Goal: Task Accomplishment & Management: Manage account settings

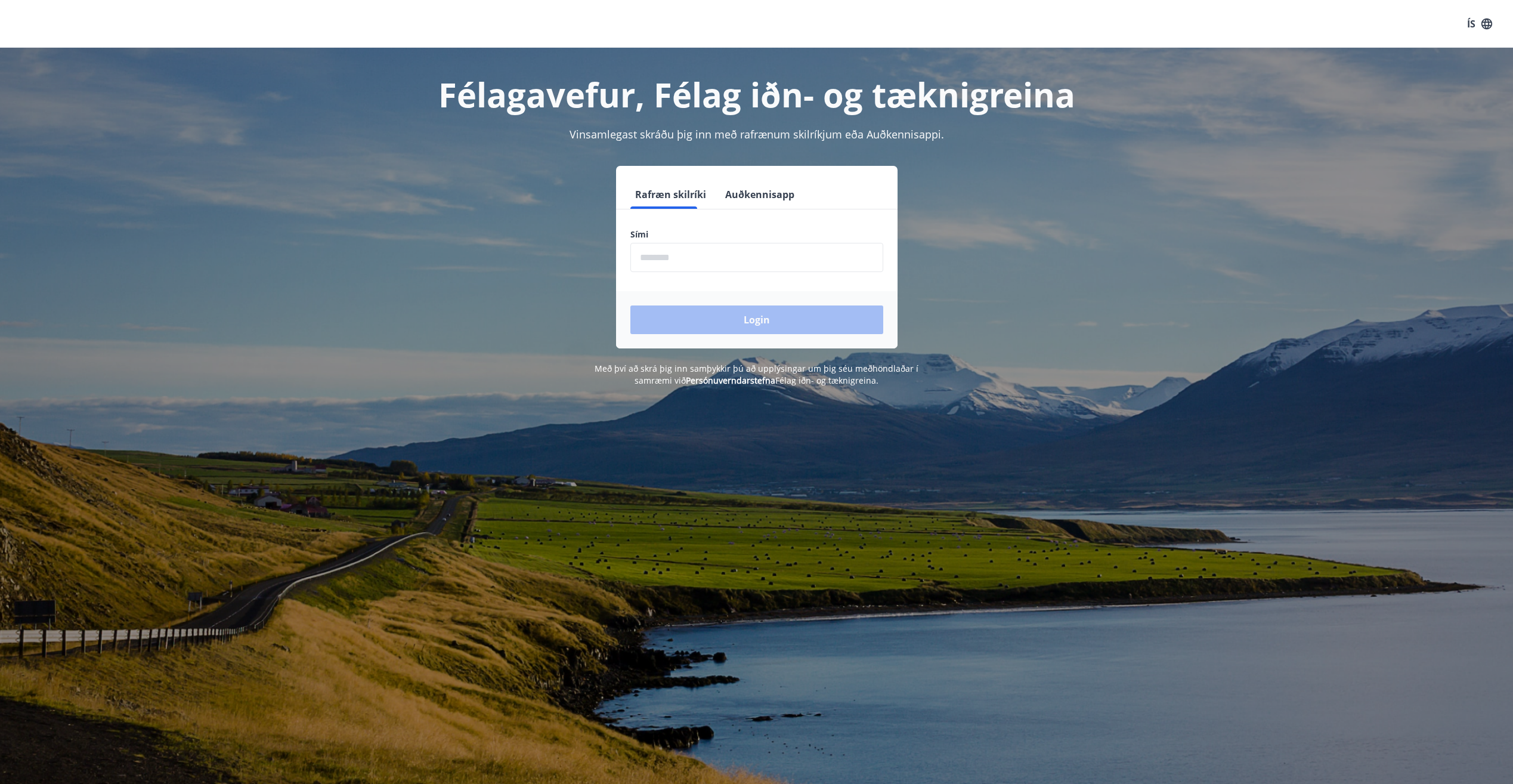
click at [713, 263] on input "phone" at bounding box center [757, 257] width 253 height 29
type input "********"
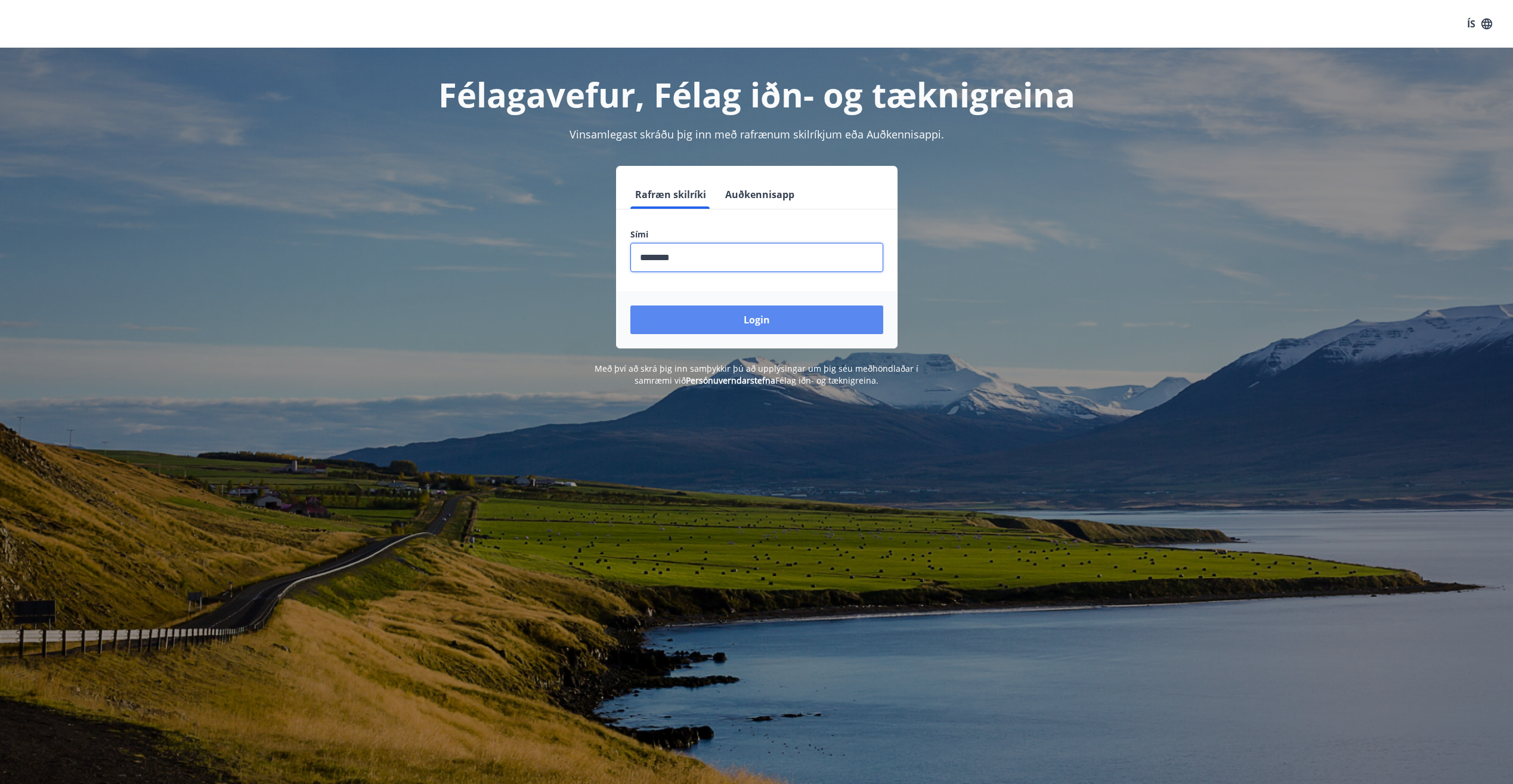
click at [729, 325] on button "Login" at bounding box center [757, 320] width 253 height 29
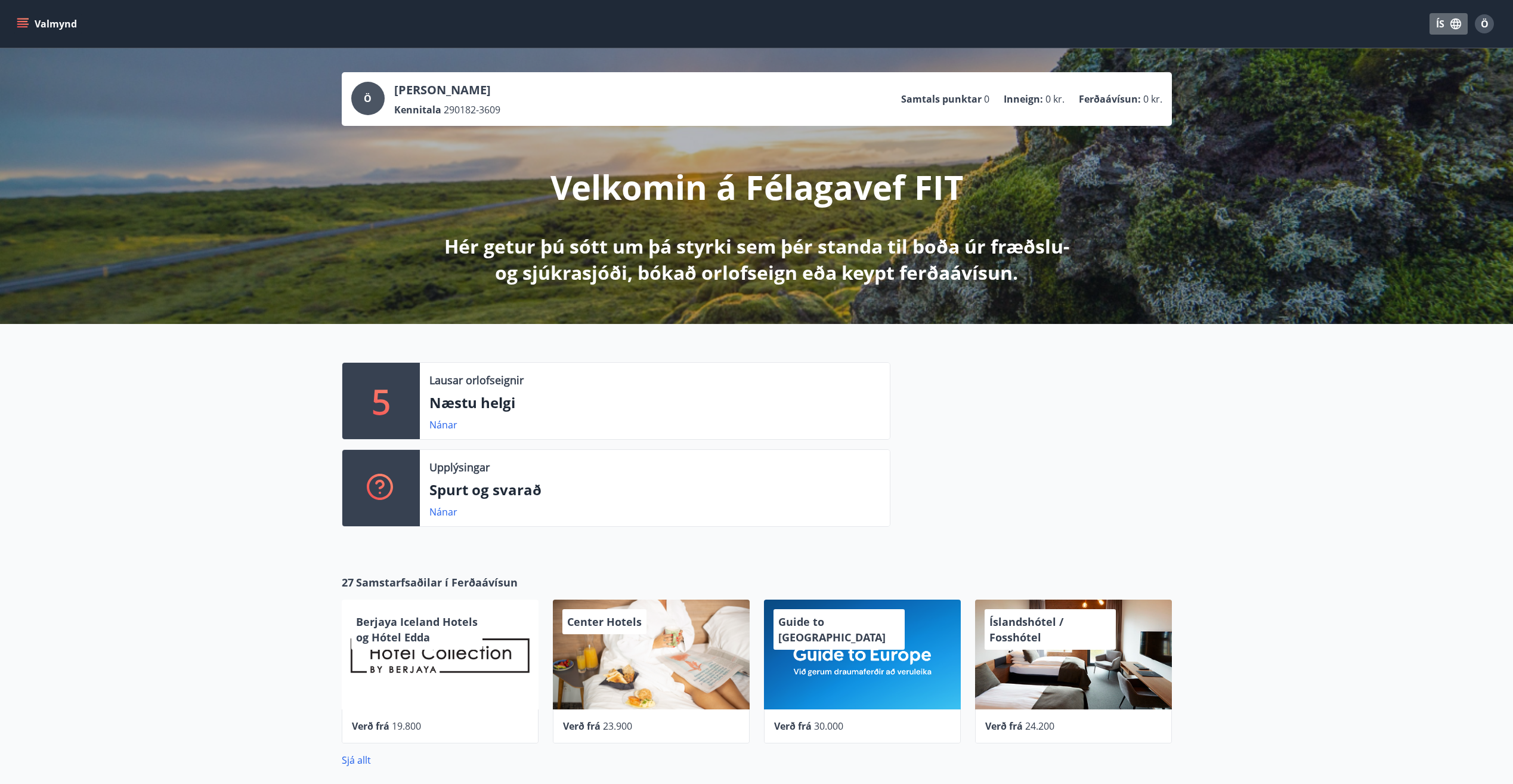
click at [1458, 21] on icon "button" at bounding box center [1456, 24] width 11 height 11
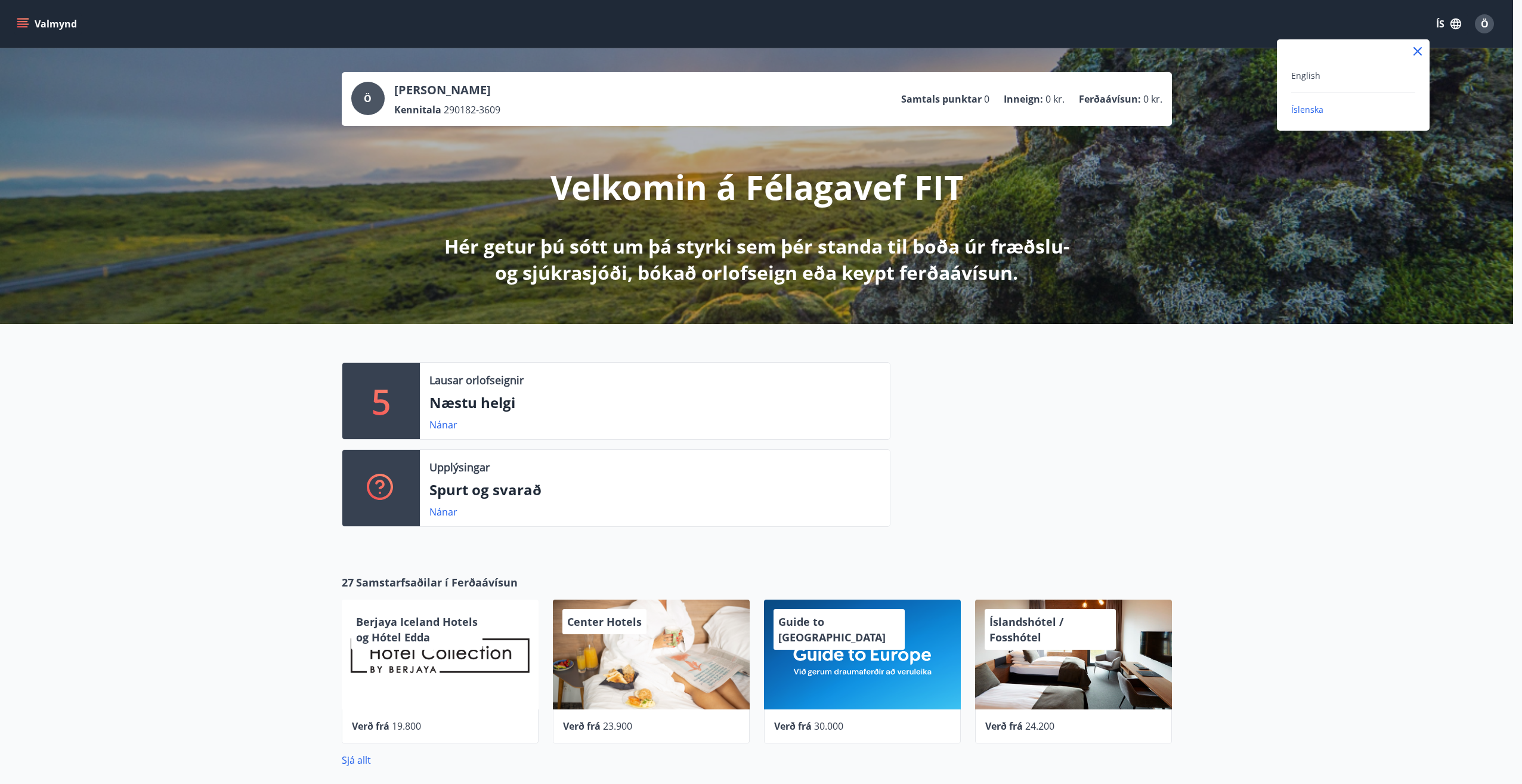
click at [1494, 20] on div at bounding box center [761, 392] width 1522 height 784
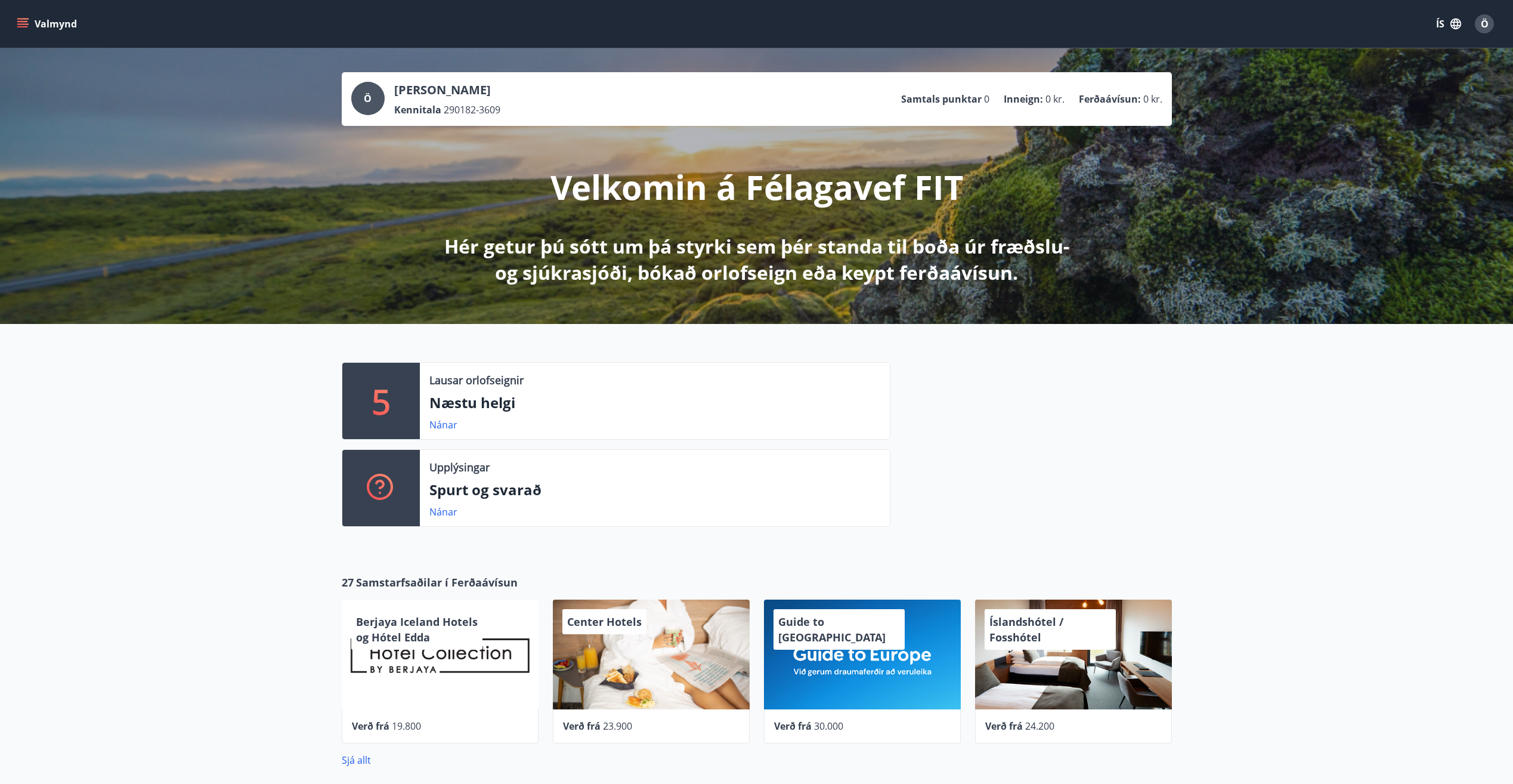
click at [1490, 22] on div "Ö" at bounding box center [1484, 24] width 19 height 19
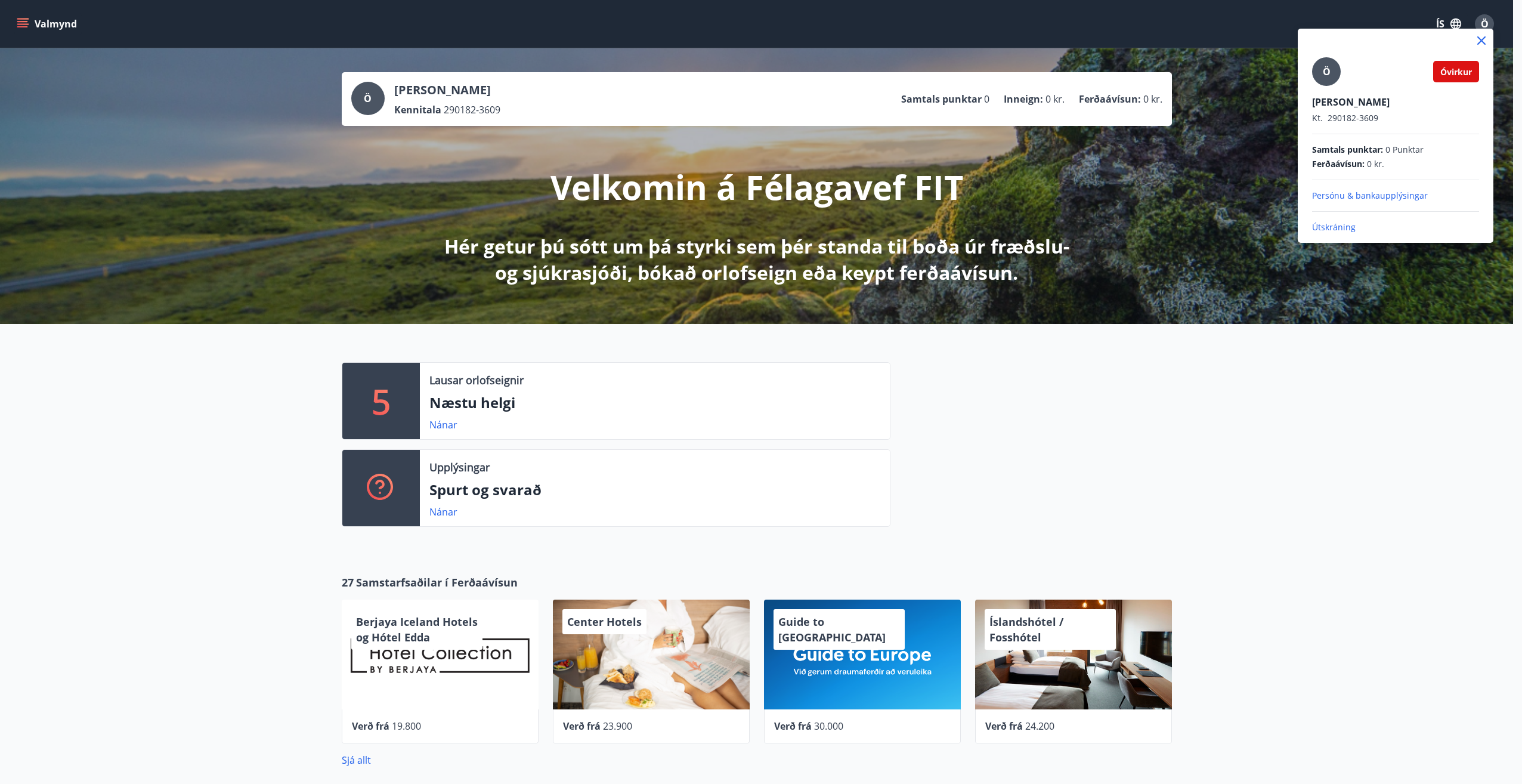
click at [1379, 191] on p "Persónu & bankaupplýsingar" at bounding box center [1395, 196] width 167 height 12
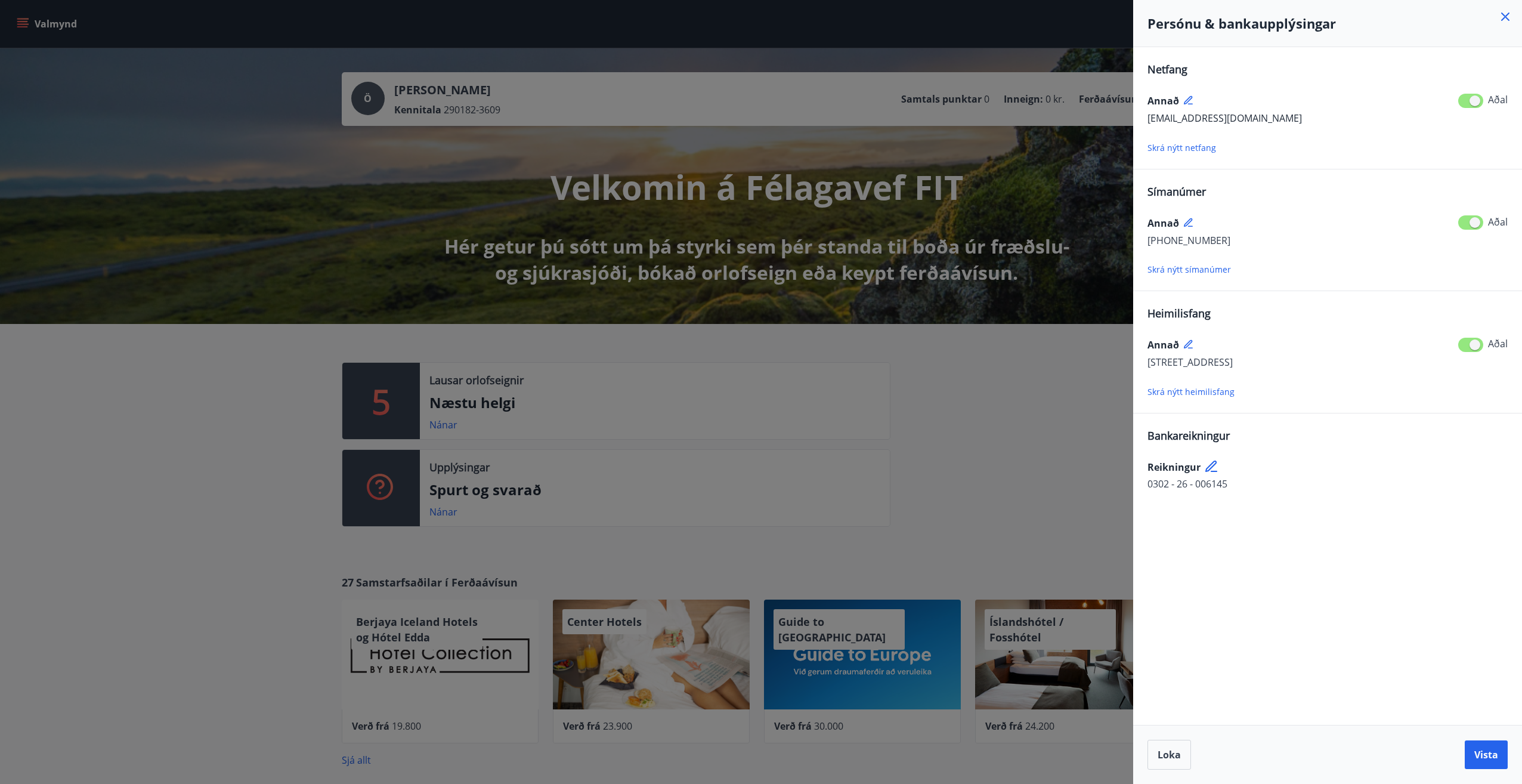
click at [1073, 483] on div at bounding box center [761, 392] width 1522 height 784
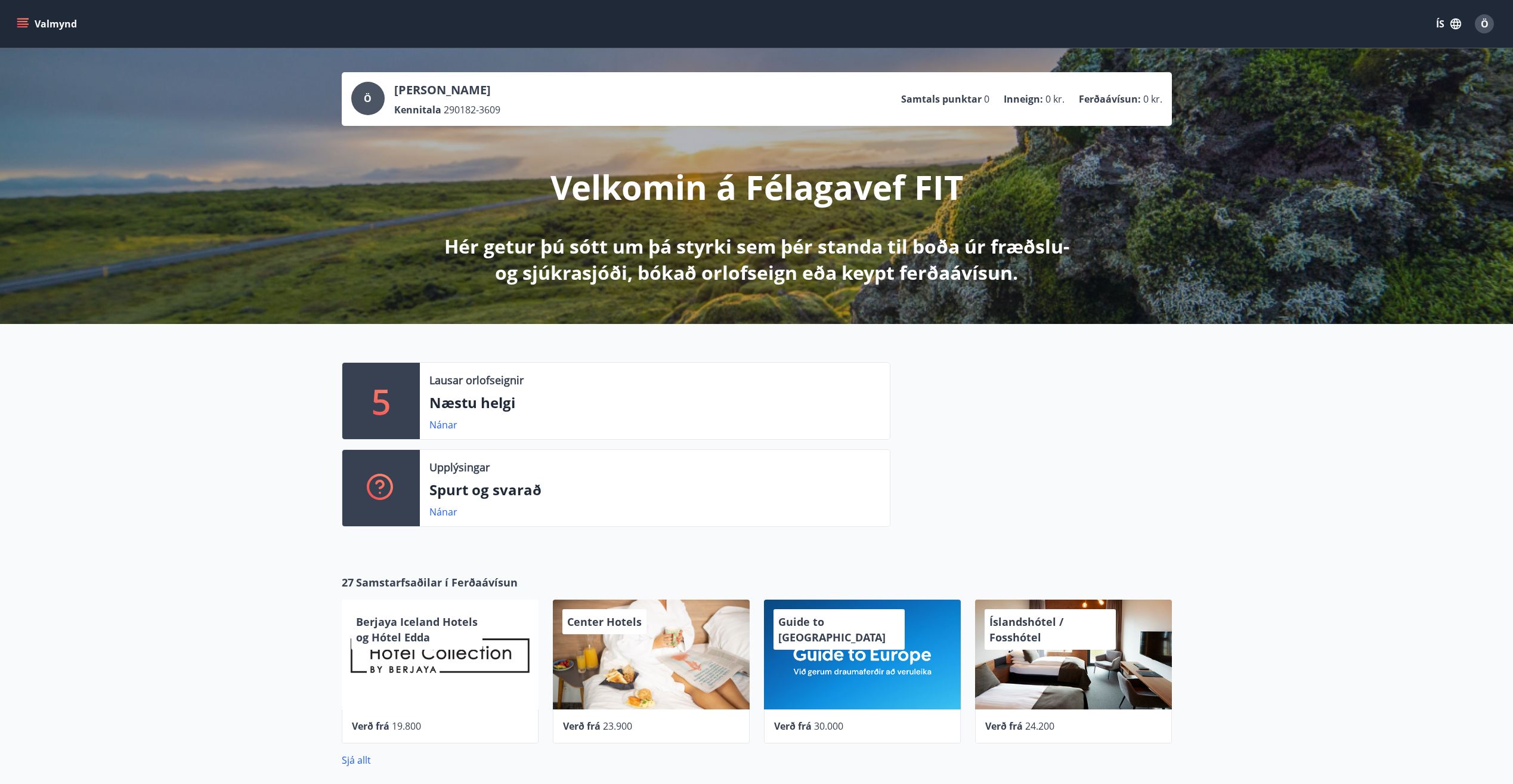
click at [27, 25] on icon "menu" at bounding box center [23, 24] width 12 height 12
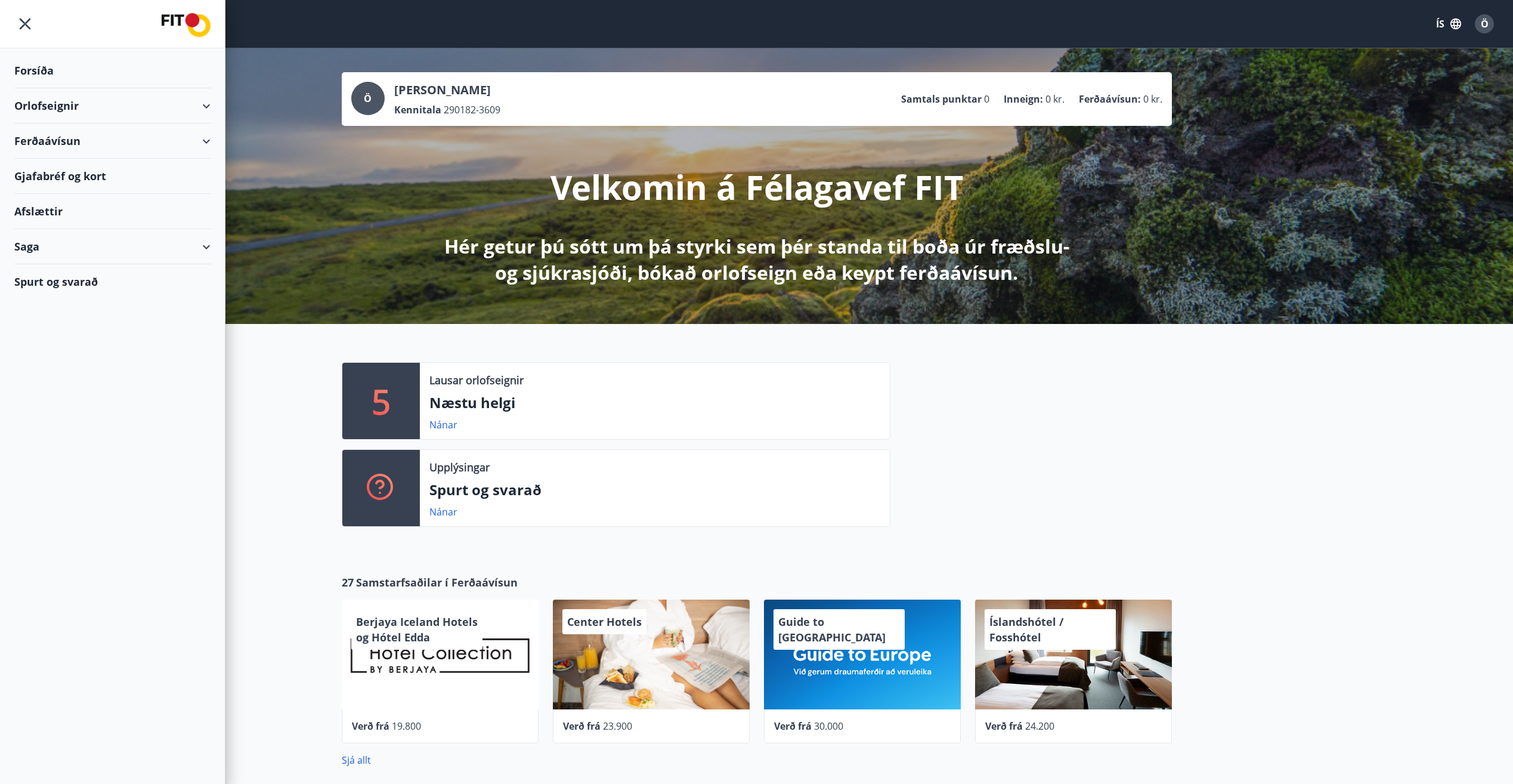
click at [33, 238] on div "Saga" at bounding box center [112, 247] width 196 height 35
drag, startPoint x: 47, startPoint y: 351, endPoint x: 36, endPoint y: 355, distance: 11.7
click at [36, 355] on div "Punktar" at bounding box center [112, 352] width 177 height 25
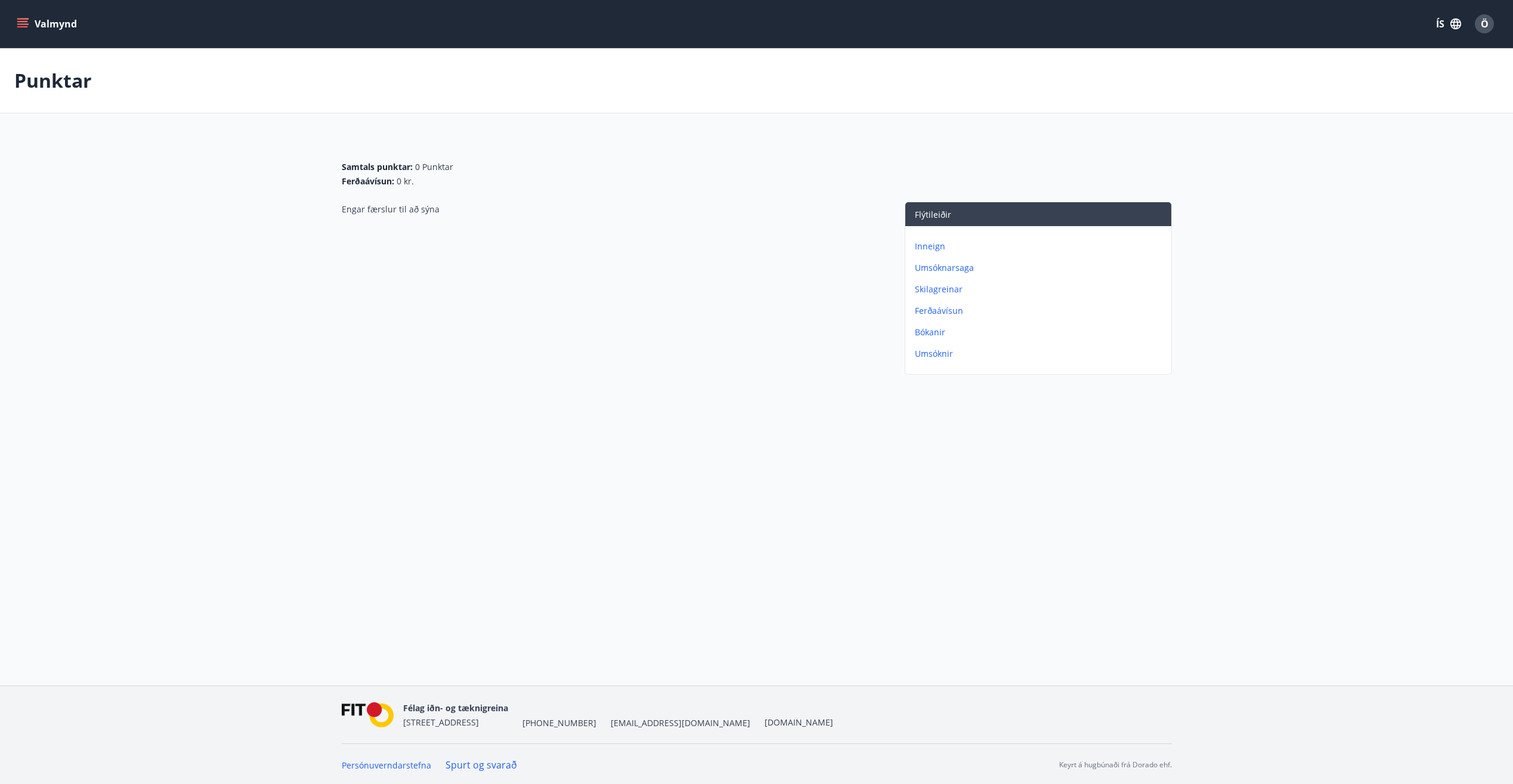
click at [935, 244] on p "Inneign" at bounding box center [1041, 246] width 252 height 12
click at [942, 270] on p "Skilagreinar" at bounding box center [1041, 268] width 252 height 12
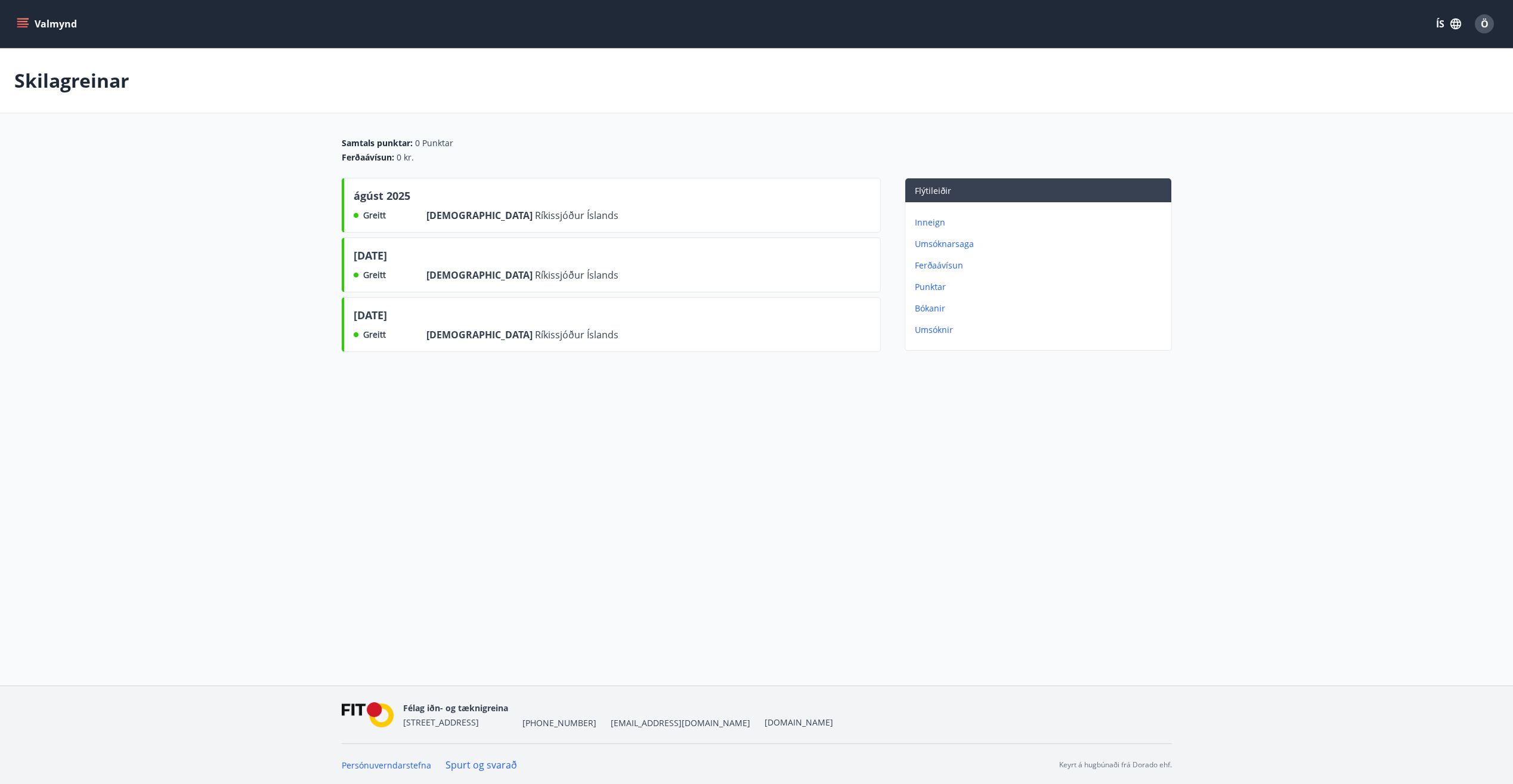
click at [24, 19] on icon "menu" at bounding box center [23, 19] width 13 height 1
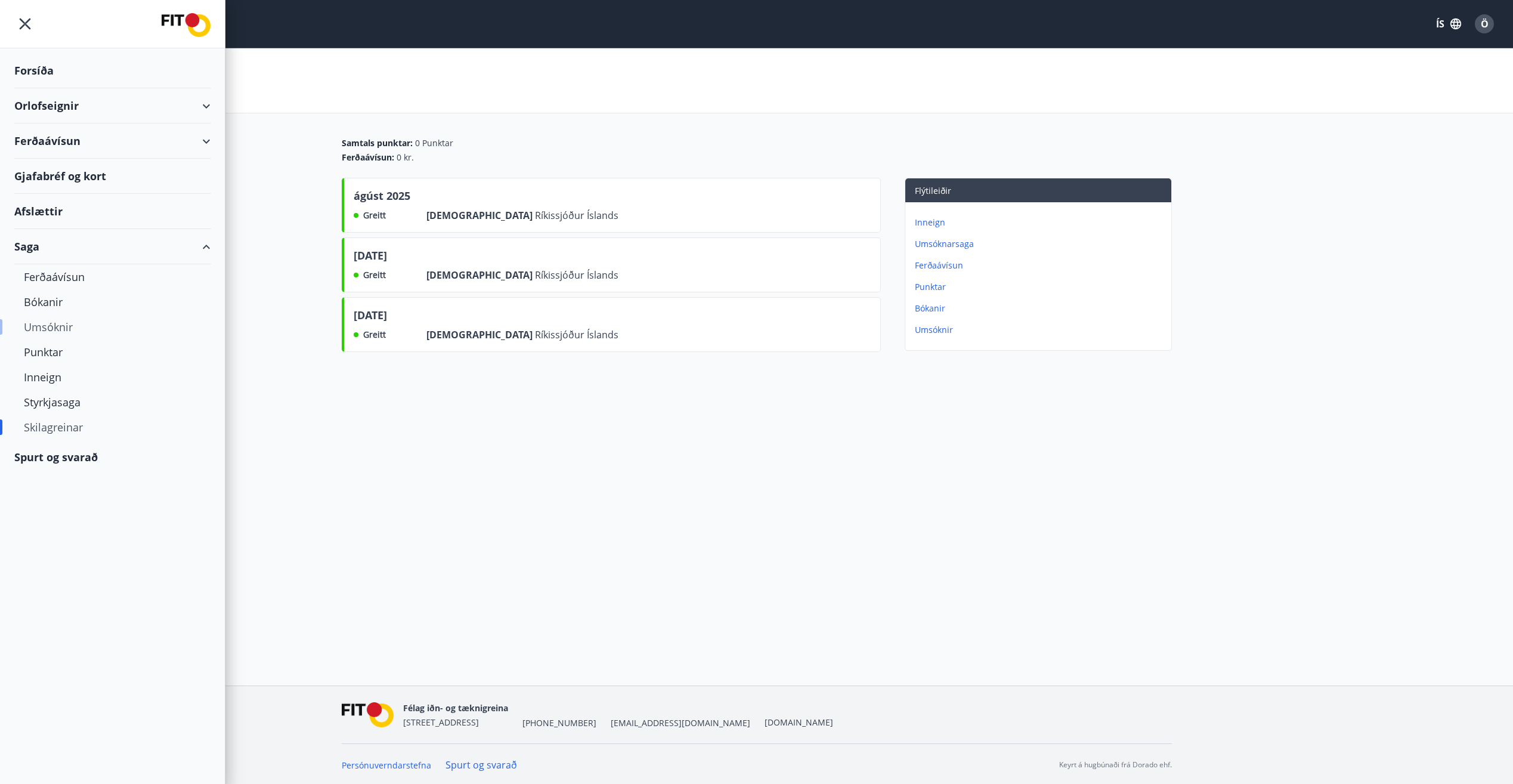
click at [46, 330] on div "Umsóknir" at bounding box center [112, 327] width 177 height 25
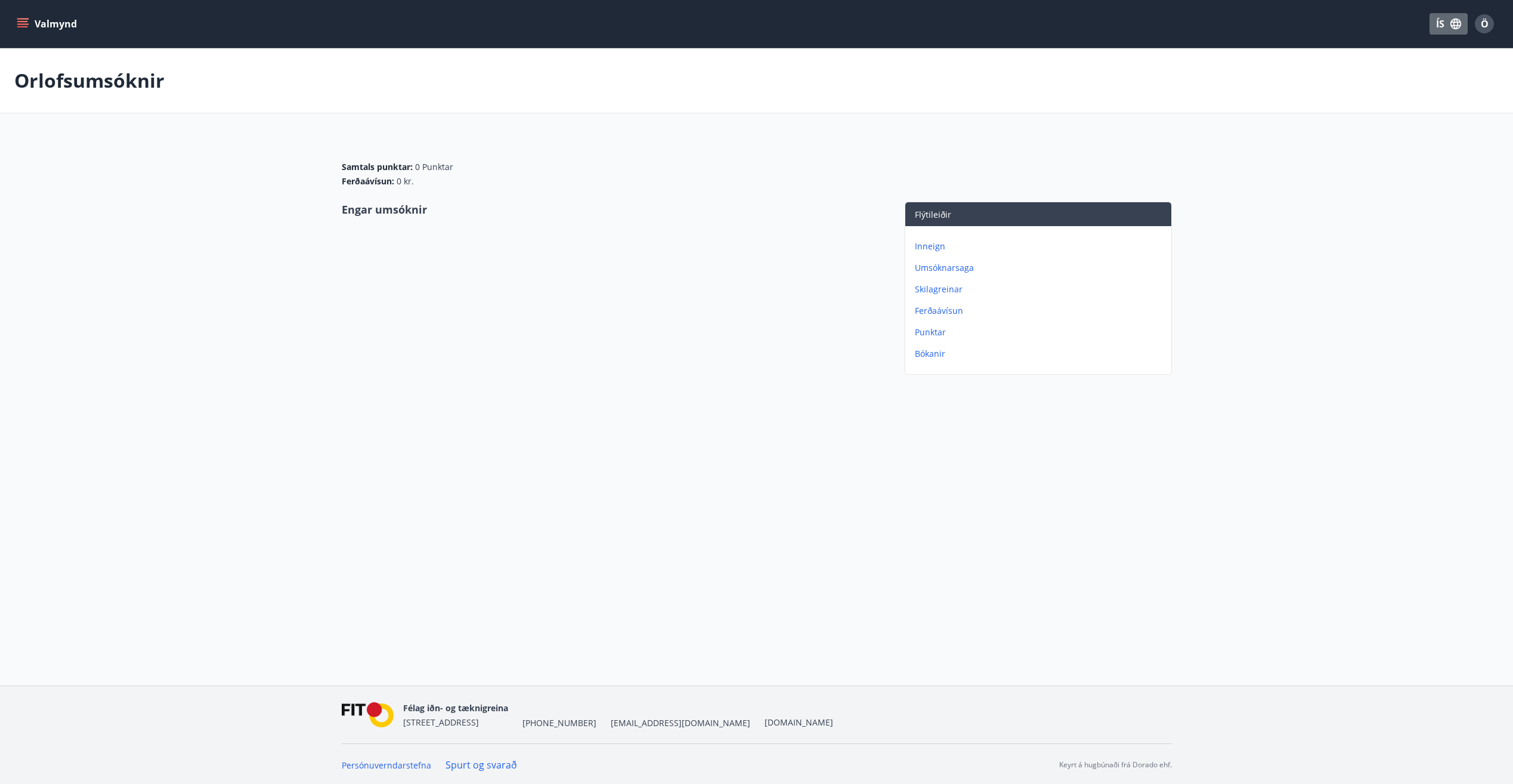
click at [1457, 23] on icon "button" at bounding box center [1455, 23] width 13 height 13
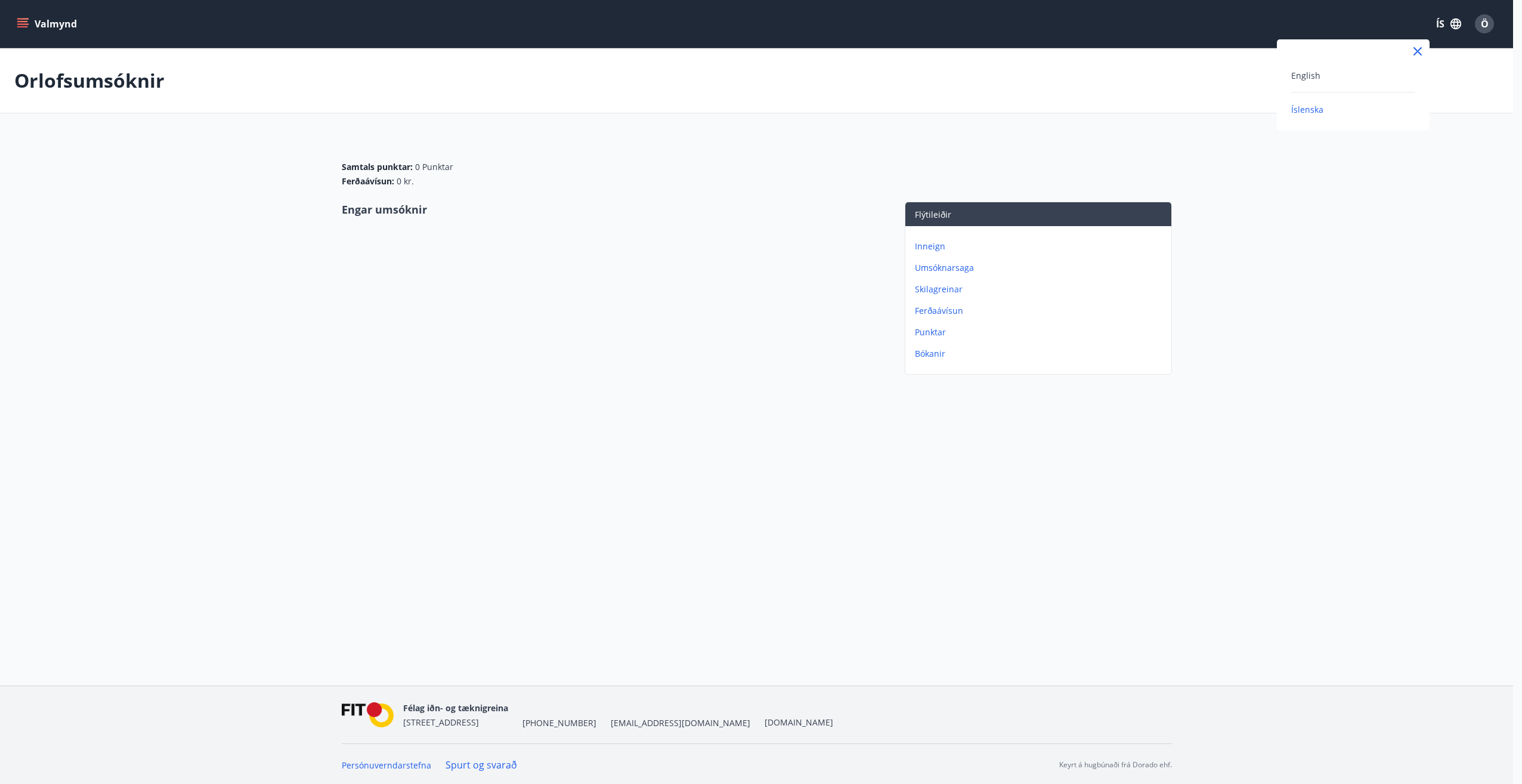
drag, startPoint x: 1457, startPoint y: 23, endPoint x: 1484, endPoint y: 69, distance: 53.3
click at [1459, 24] on div at bounding box center [761, 392] width 1522 height 784
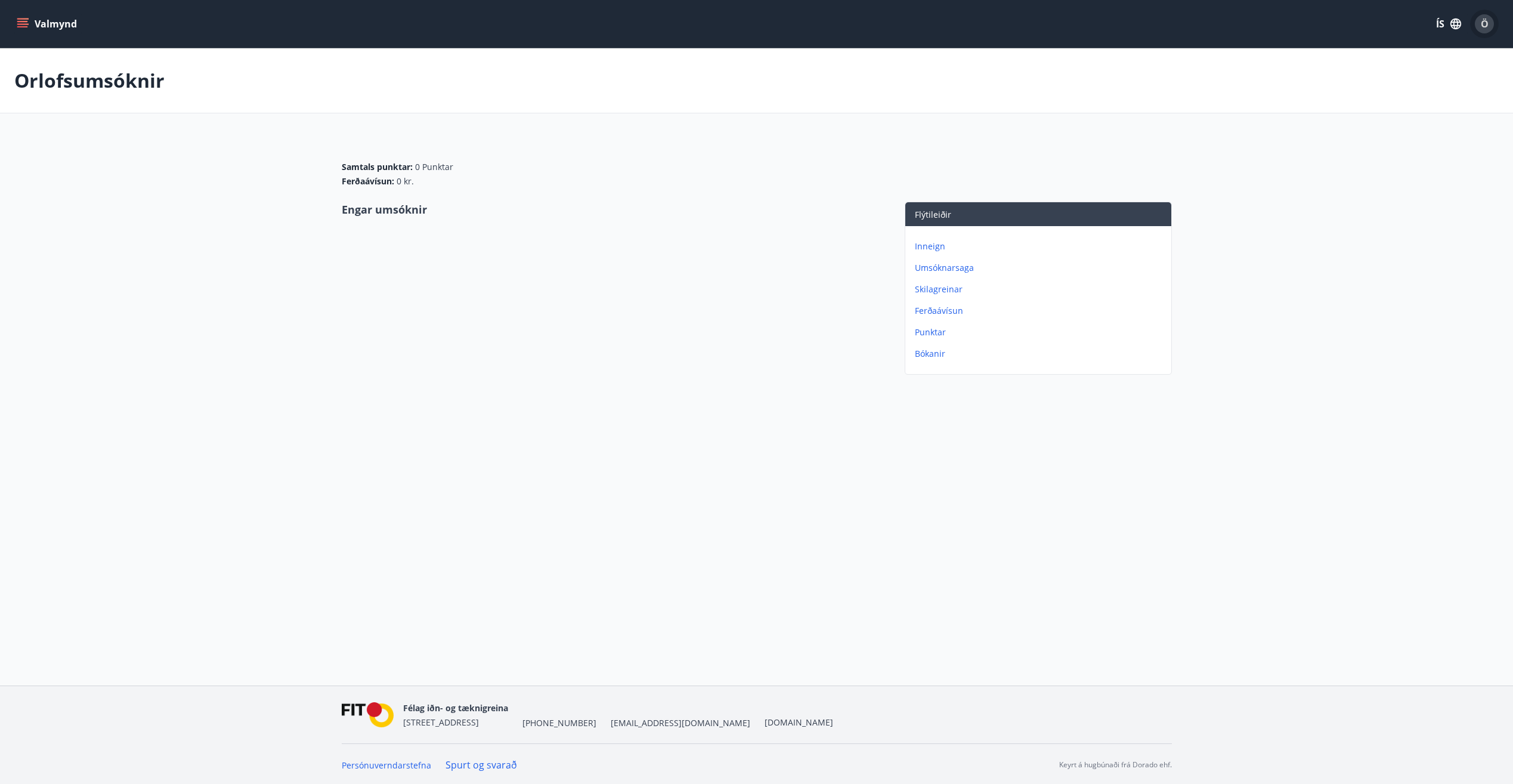
click at [1491, 20] on div "Ö" at bounding box center [1484, 24] width 19 height 19
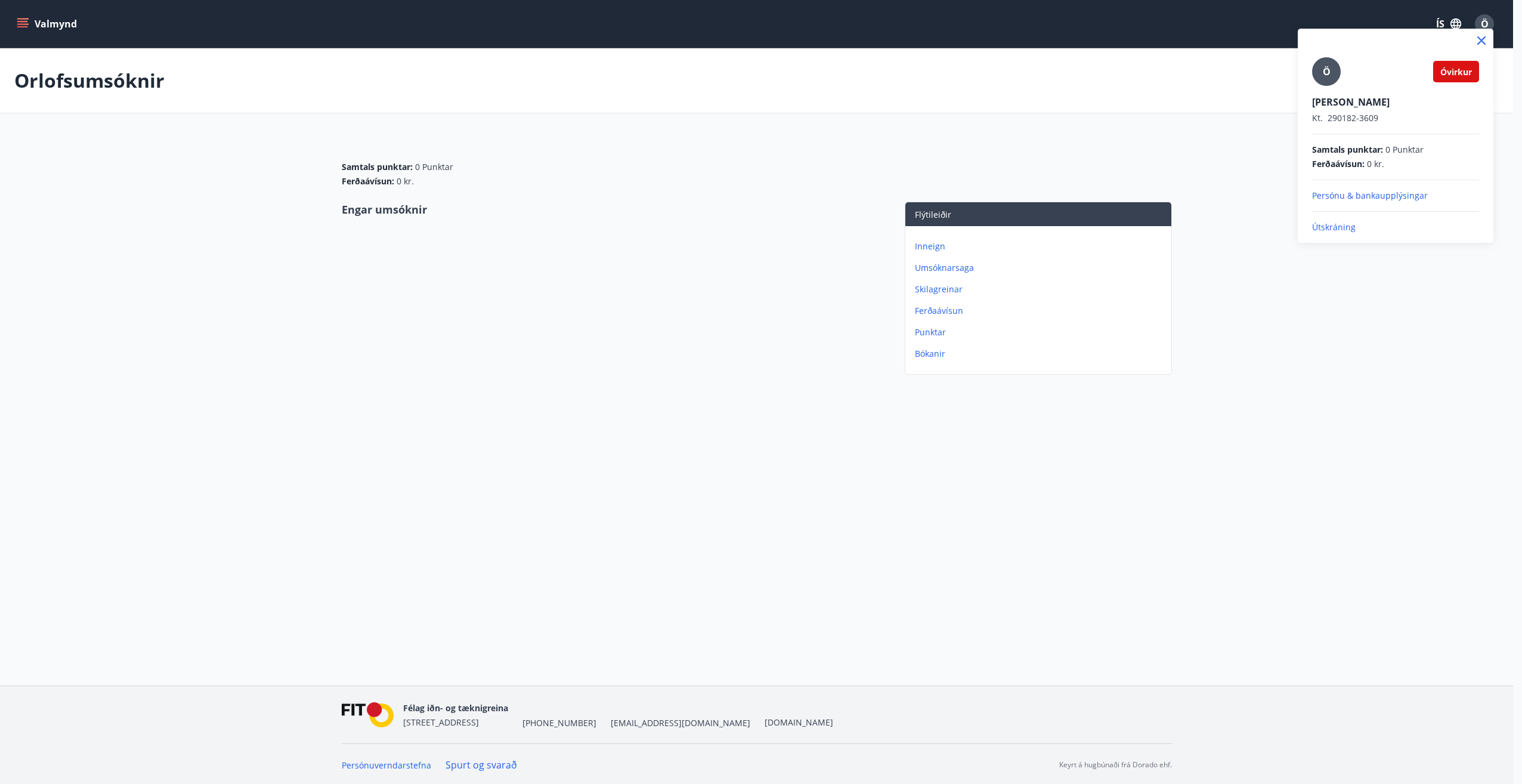
click at [1457, 71] on span "Óvirkur" at bounding box center [1456, 71] width 31 height 12
click at [1402, 378] on div at bounding box center [761, 392] width 1522 height 784
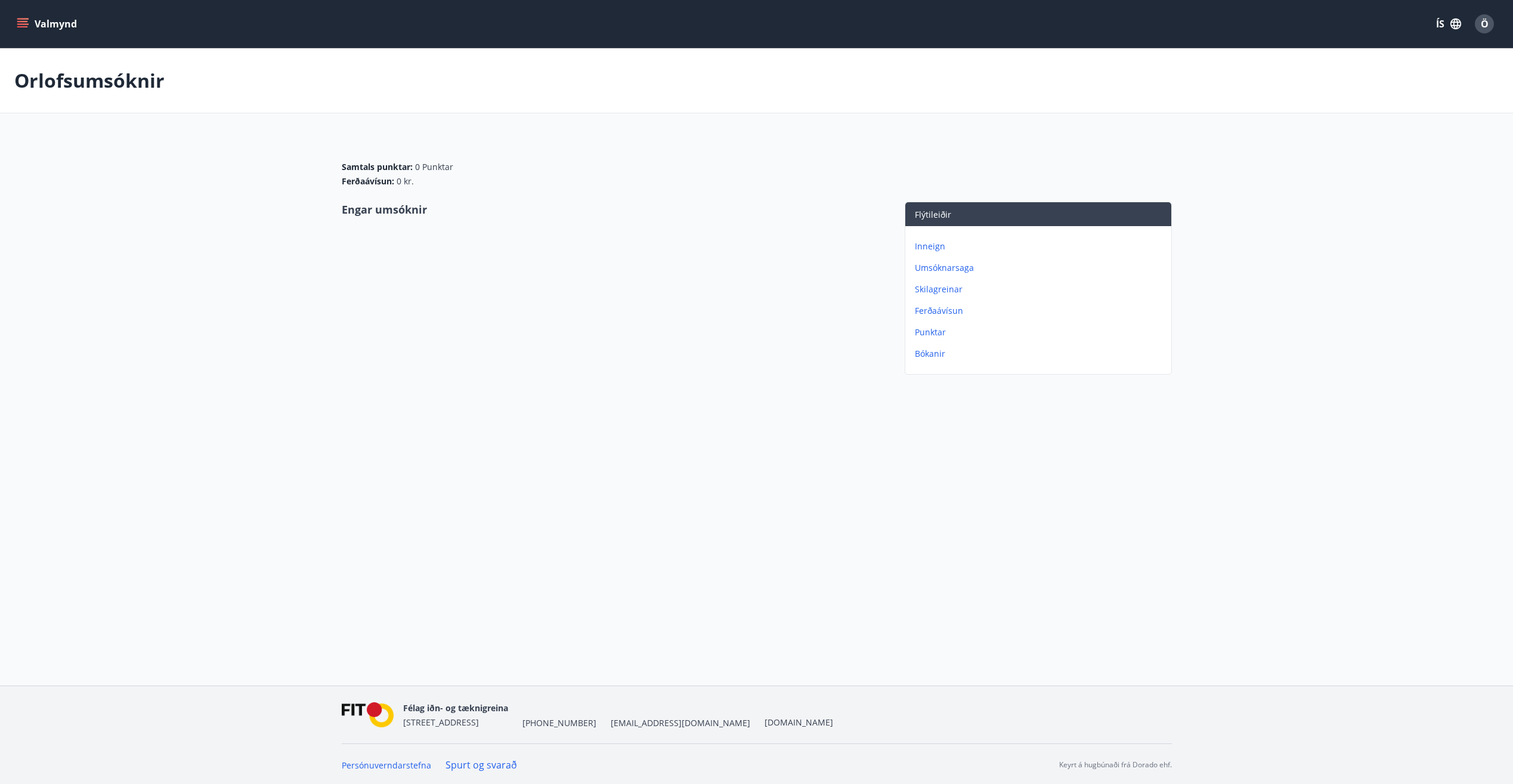
click at [1481, 18] on span "Ö" at bounding box center [1484, 23] width 7 height 13
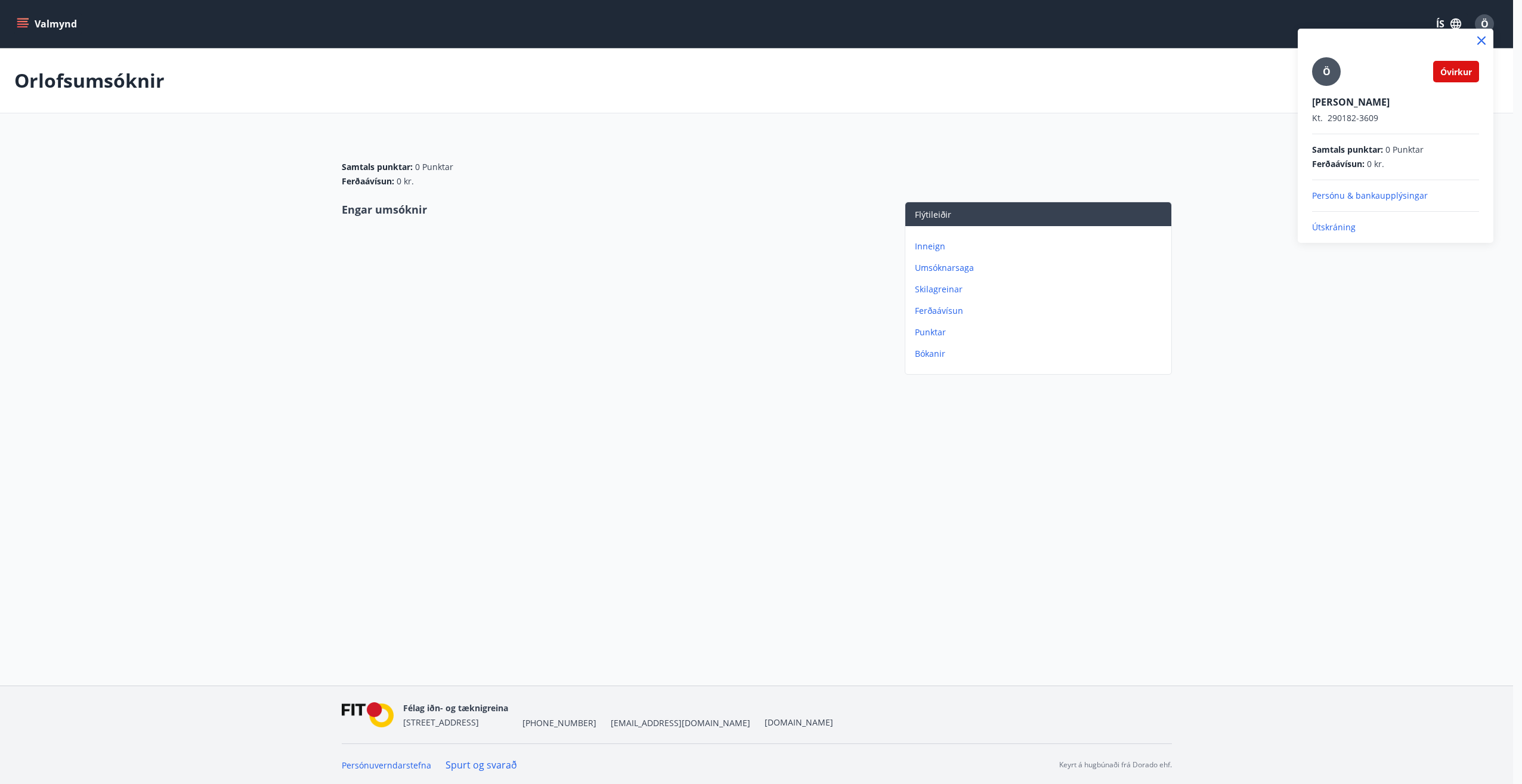
click at [1312, 411] on div at bounding box center [761, 392] width 1522 height 784
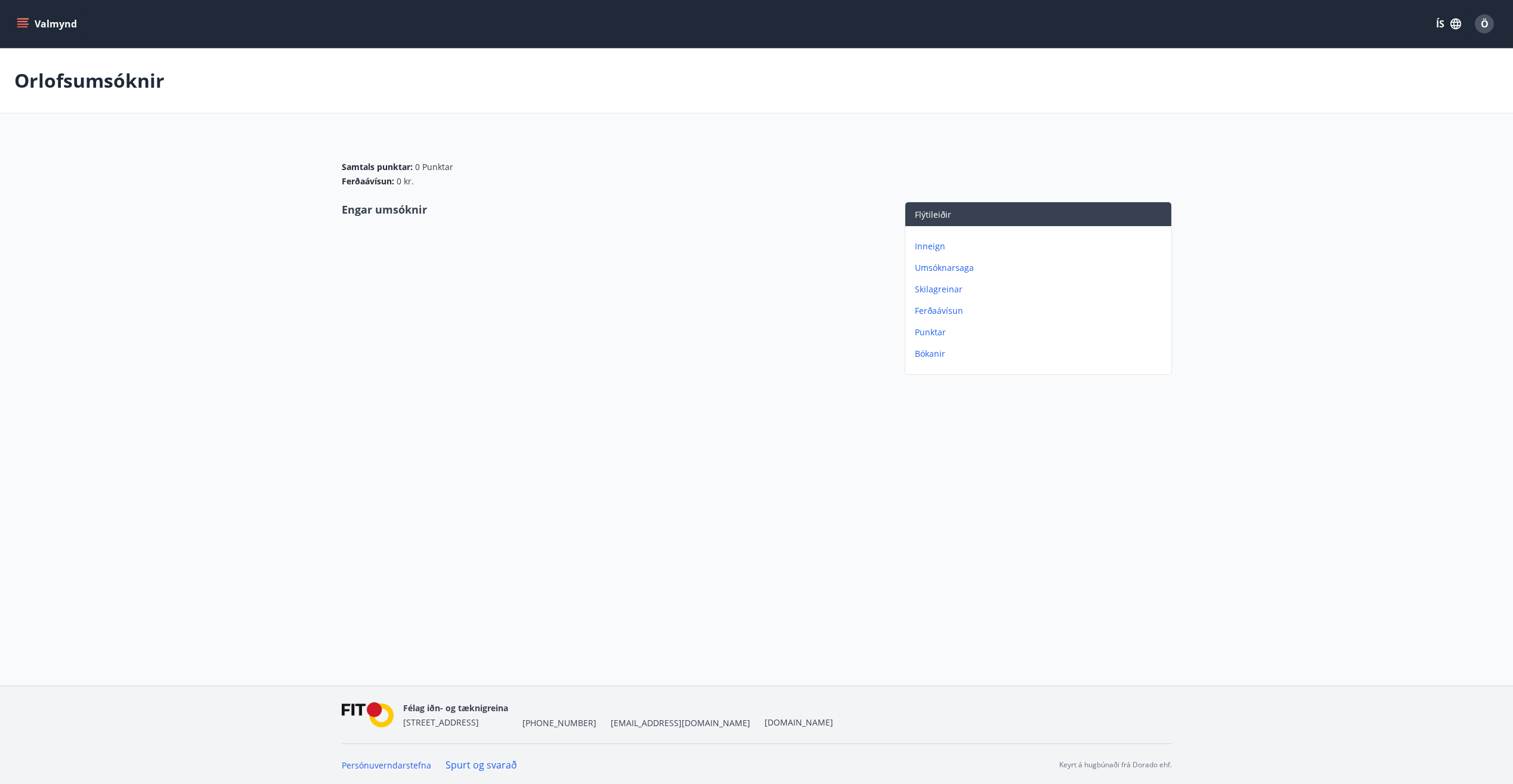
click at [169, 713] on div "Félag iðn- og tæknigreina Stórhöfða 31, 110 Reykjavík +354 535-6000 fit@fit.is …" at bounding box center [756, 734] width 1513 height 99
click at [955, 267] on p "Umsóknarsaga" at bounding box center [1041, 268] width 252 height 12
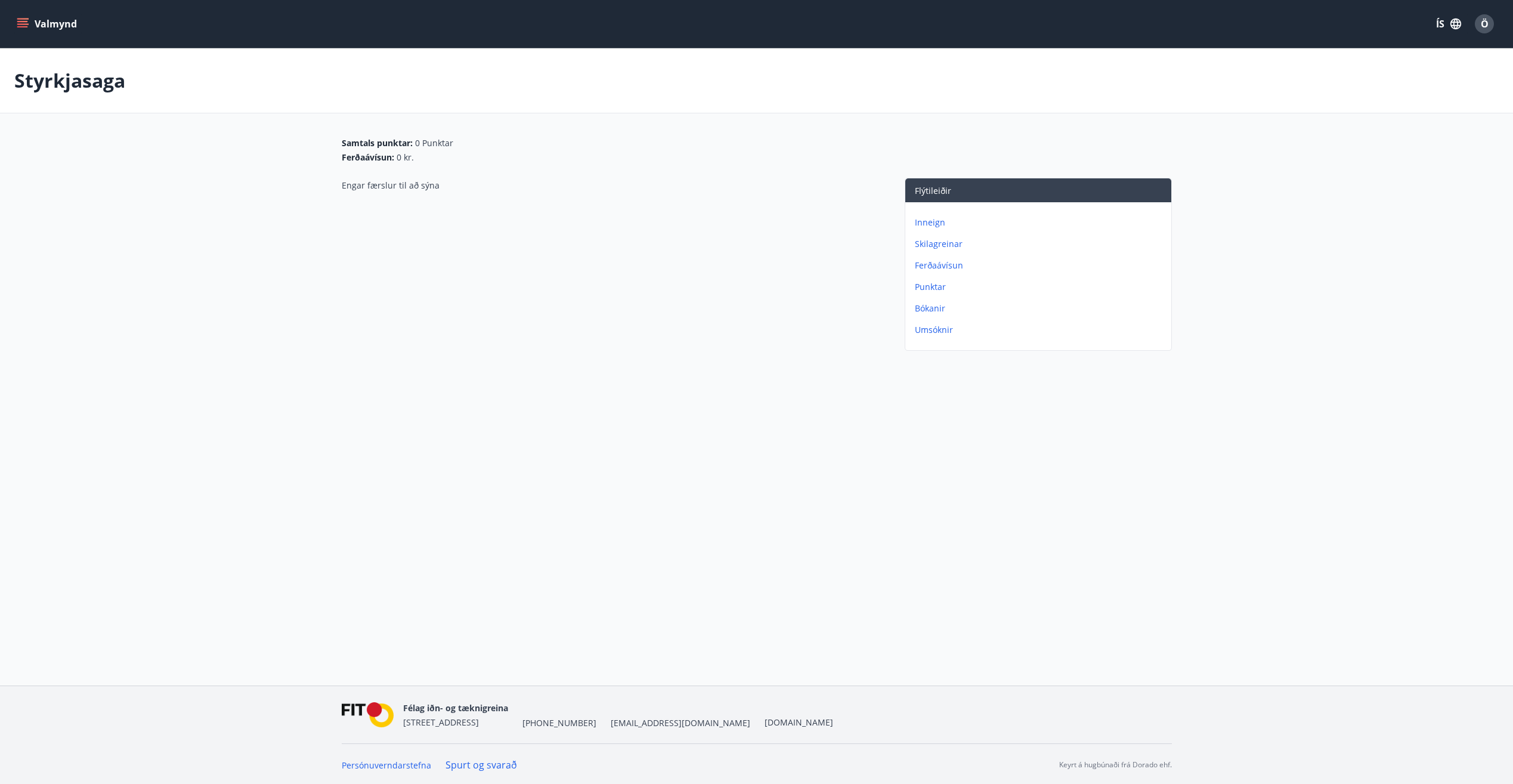
click at [926, 282] on p "Punktar" at bounding box center [1041, 287] width 252 height 12
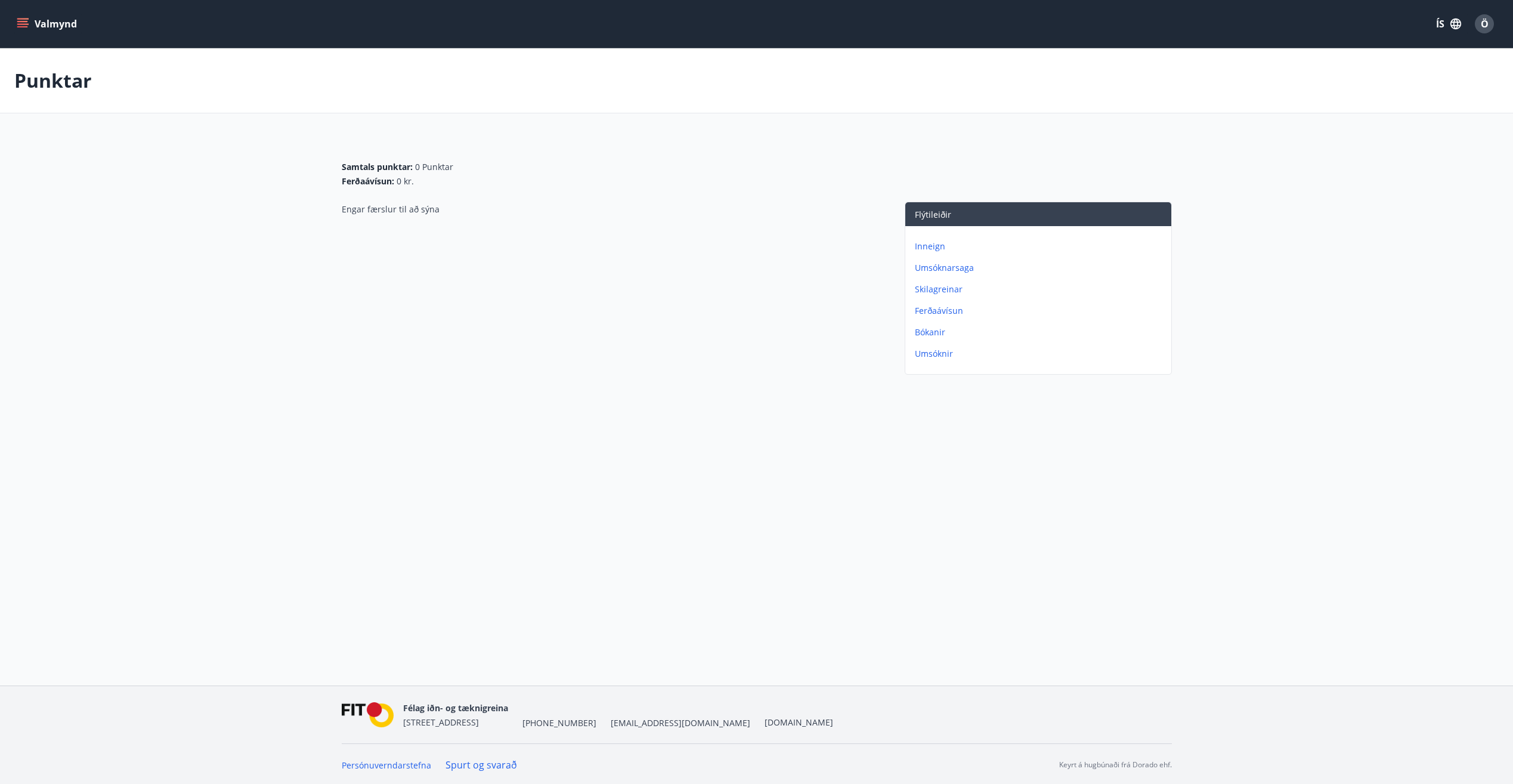
click at [925, 287] on p "Skilagreinar" at bounding box center [1041, 289] width 252 height 12
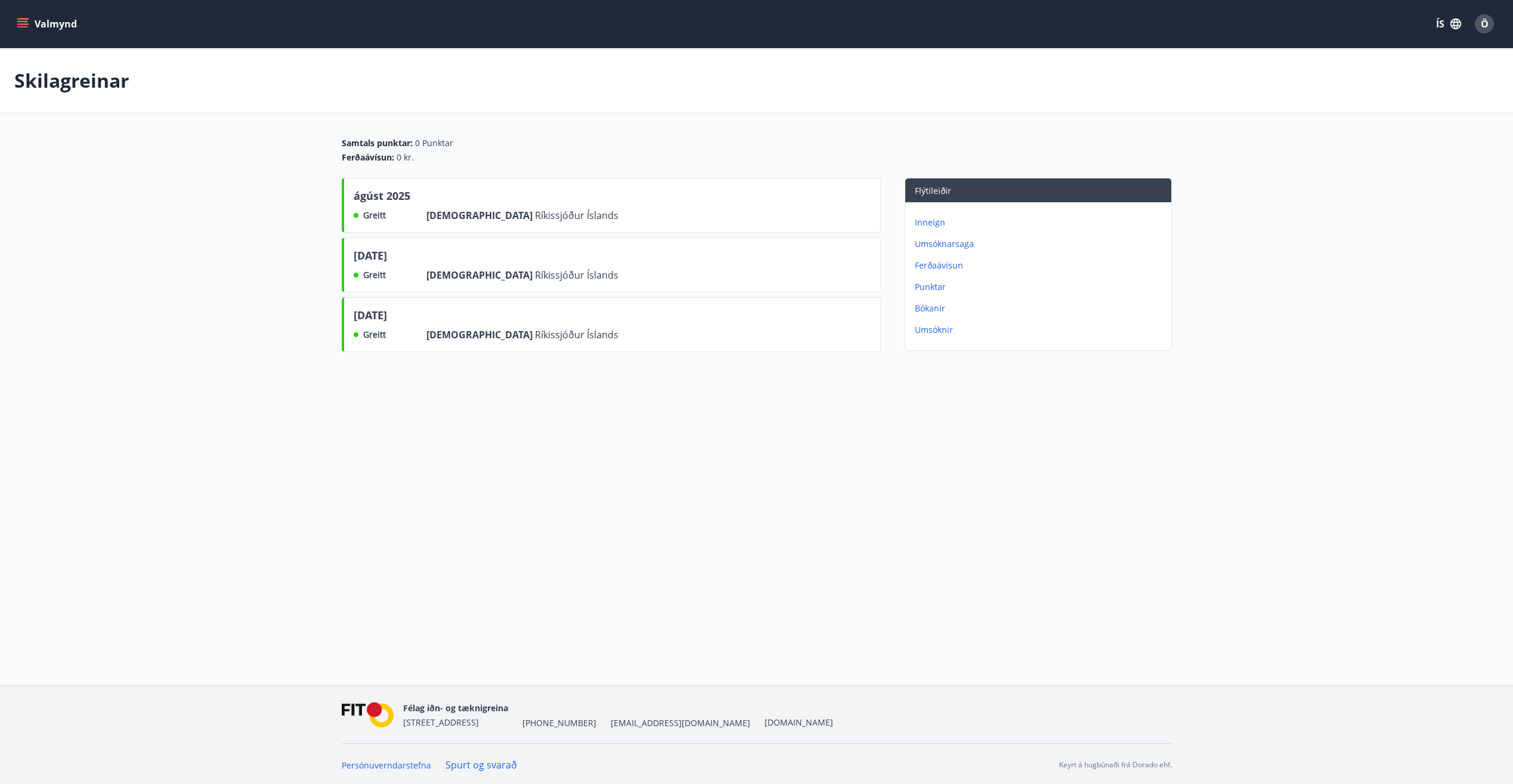
click at [922, 327] on p "Umsóknir" at bounding box center [1041, 330] width 252 height 12
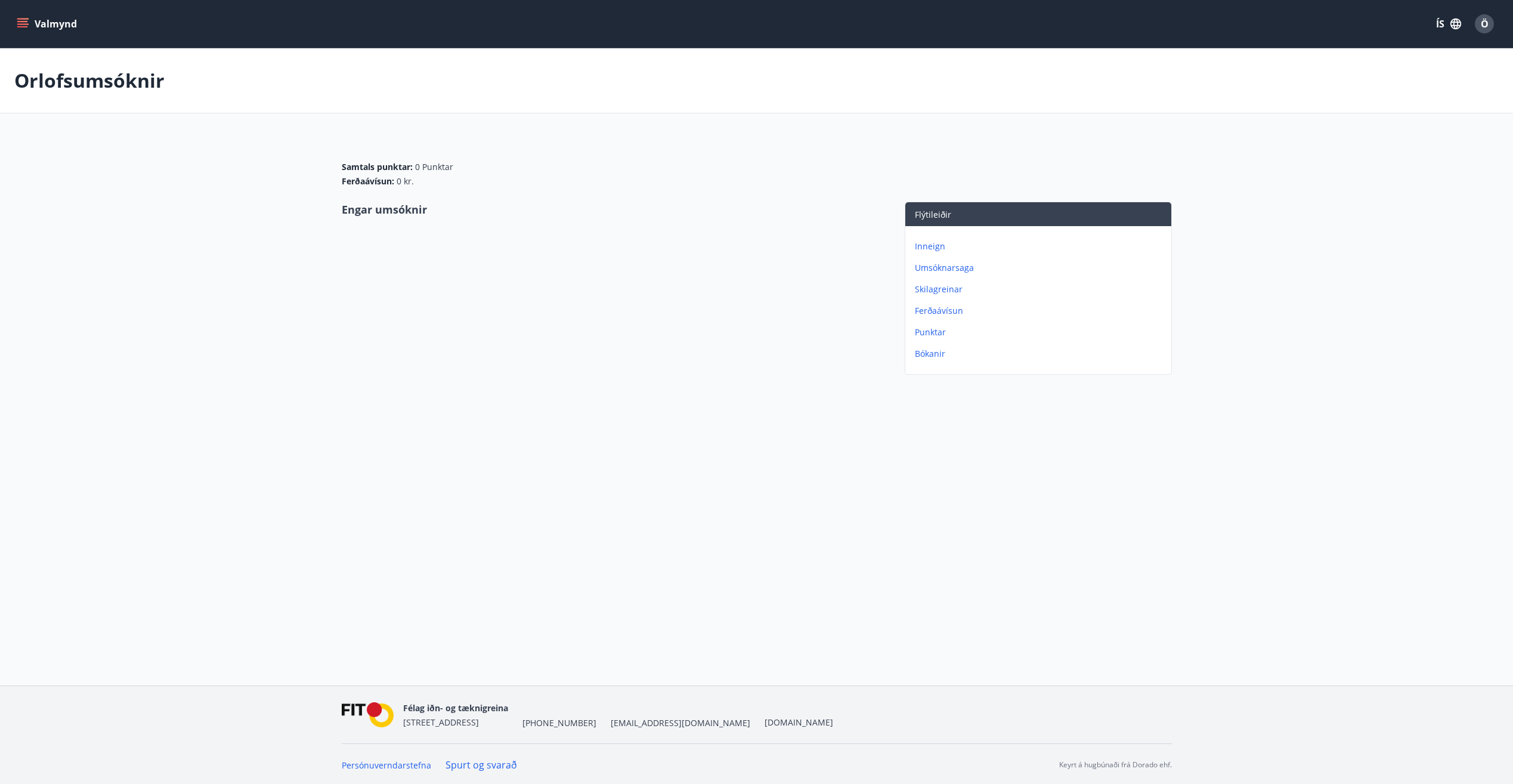
click at [922, 334] on p "Punktar" at bounding box center [1041, 332] width 252 height 12
click at [923, 359] on p "Umsóknir" at bounding box center [1041, 354] width 252 height 12
click at [924, 334] on p "Punktar" at bounding box center [1041, 332] width 252 height 12
click at [929, 314] on p "Ferðaávísun" at bounding box center [1041, 311] width 252 height 12
click at [930, 293] on p "Skilagreinar" at bounding box center [1041, 289] width 252 height 12
